Goal: Transaction & Acquisition: Purchase product/service

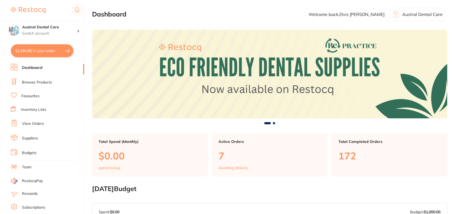
click at [43, 48] on button "$1,394.80 in your order" at bounding box center [42, 50] width 63 height 13
checkbox input "true"
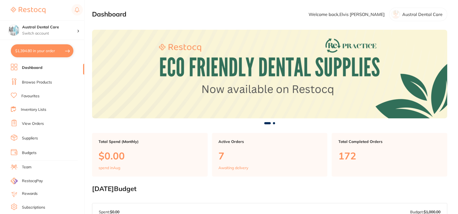
checkbox input "true"
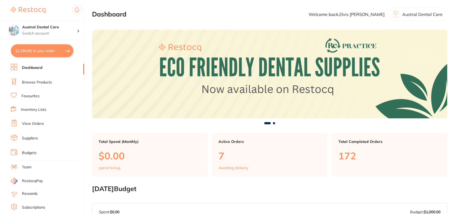
checkbox input "true"
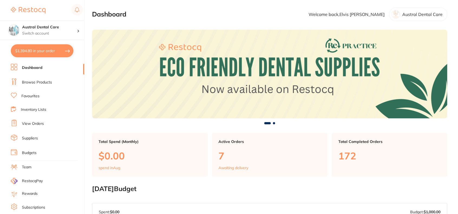
checkbox input "true"
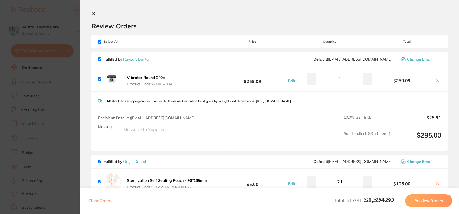
click at [143, 76] on b "Vibrator Round 240V" at bounding box center [146, 77] width 38 height 5
click at [437, 80] on icon at bounding box center [436, 80] width 4 height 4
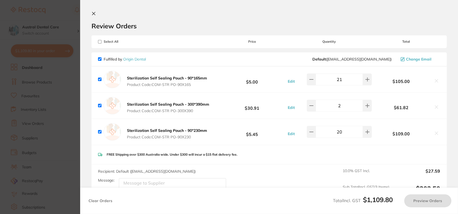
checkbox input "true"
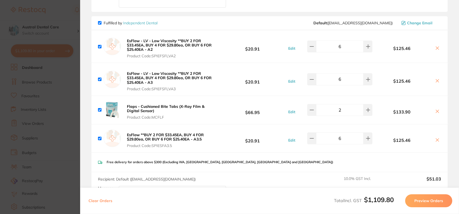
scroll to position [193, 0]
click at [199, 107] on b "Flaps - Cushioned Bite Tabs (X-Ray Film & Digital Sensor)" at bounding box center [166, 108] width 78 height 9
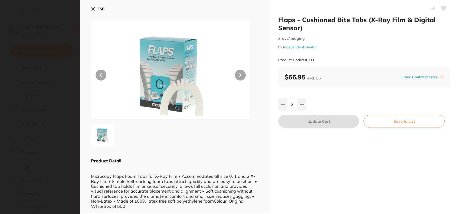
scroll to position [0, 0]
click at [181, 71] on img at bounding box center [170, 77] width 95 height 86
click at [92, 7] on icon at bounding box center [93, 9] width 4 height 4
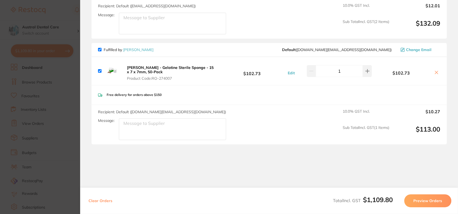
scroll to position [515, 0]
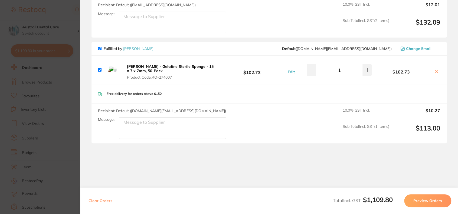
click at [71, 24] on section "Update RRP Set your pre negotiated price for this item. Item Agreed RRP (excl. …" at bounding box center [229, 107] width 458 height 214
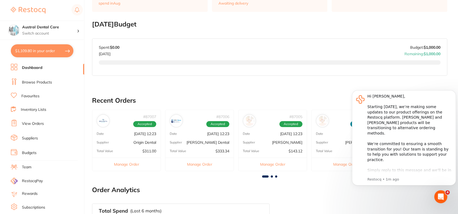
scroll to position [0, 0]
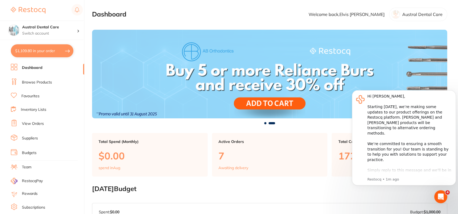
click at [26, 84] on link "Browse Products" at bounding box center [37, 82] width 30 height 5
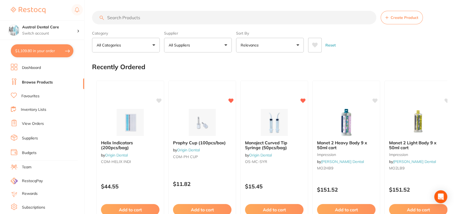
click at [279, 19] on input "search" at bounding box center [234, 18] width 284 height 14
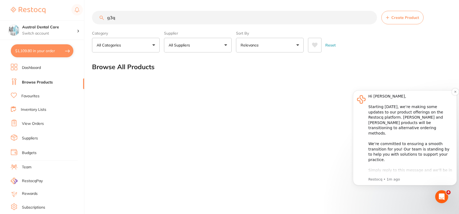
scroll to position [19, 0]
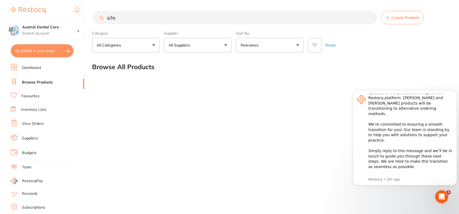
type input "g3q"
click at [44, 51] on button "$1,109.80 in your order" at bounding box center [42, 50] width 63 height 13
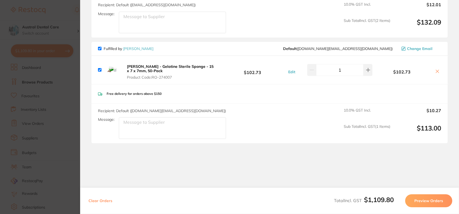
scroll to position [396, 0]
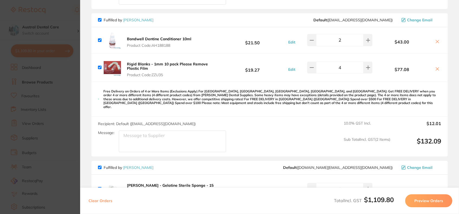
click at [409, 166] on span "Change Email" at bounding box center [419, 168] width 25 height 4
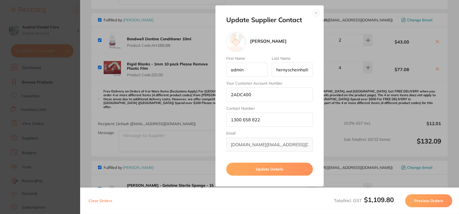
click at [316, 14] on button "button" at bounding box center [316, 13] width 6 height 6
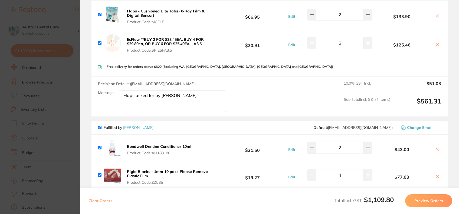
scroll to position [269, 0]
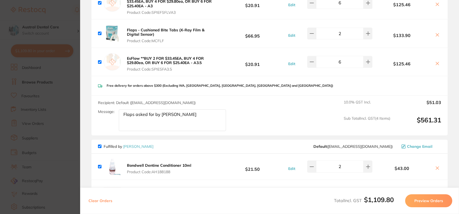
click at [36, 12] on section "Update RRP Set your pre negotiated price for this item. Item Agreed RRP (excl. …" at bounding box center [229, 107] width 459 height 214
